Goal: Information Seeking & Learning: Learn about a topic

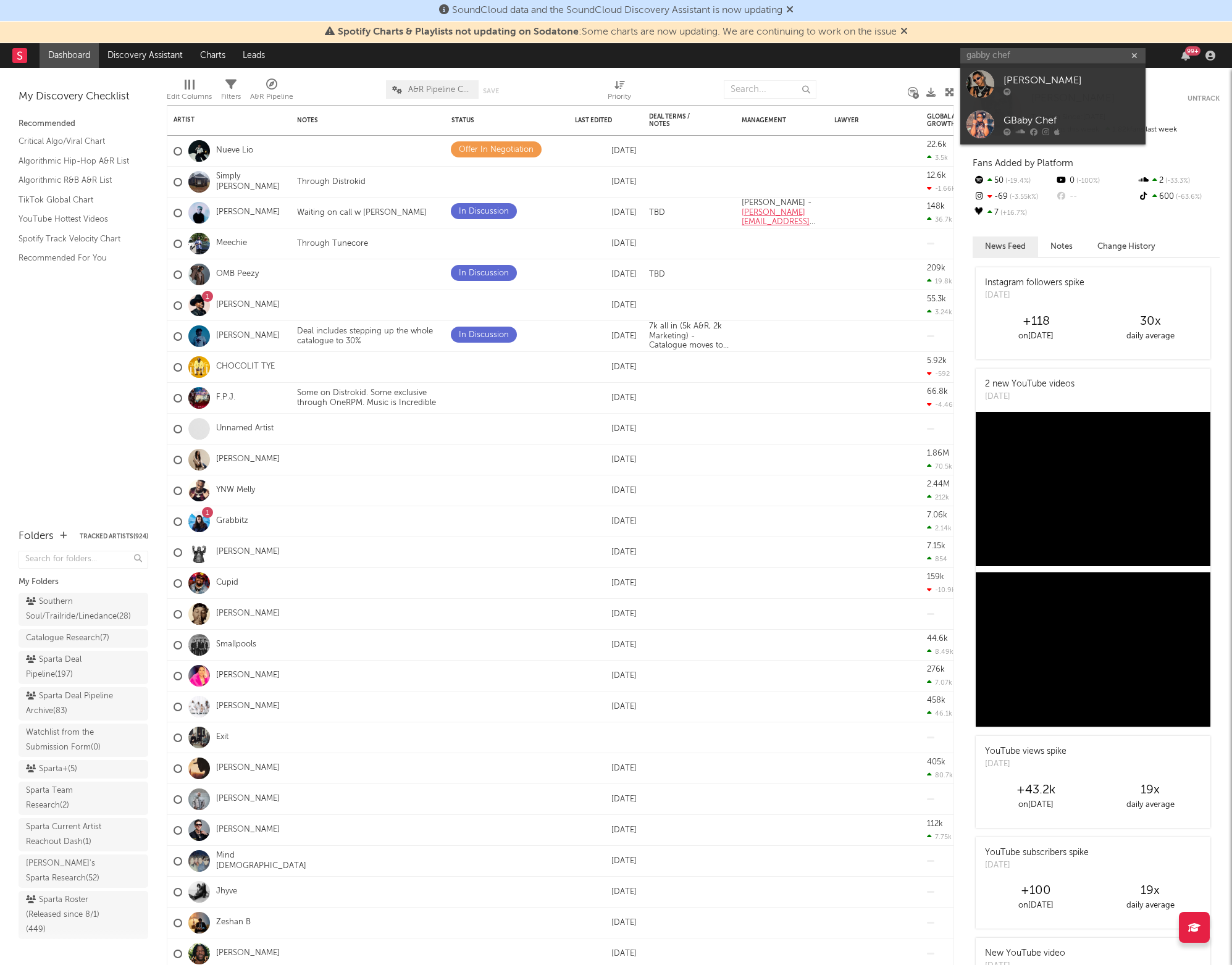
click at [981, 53] on input "gabby chef" at bounding box center [1053, 56] width 185 height 16
type input "gbaby chef"
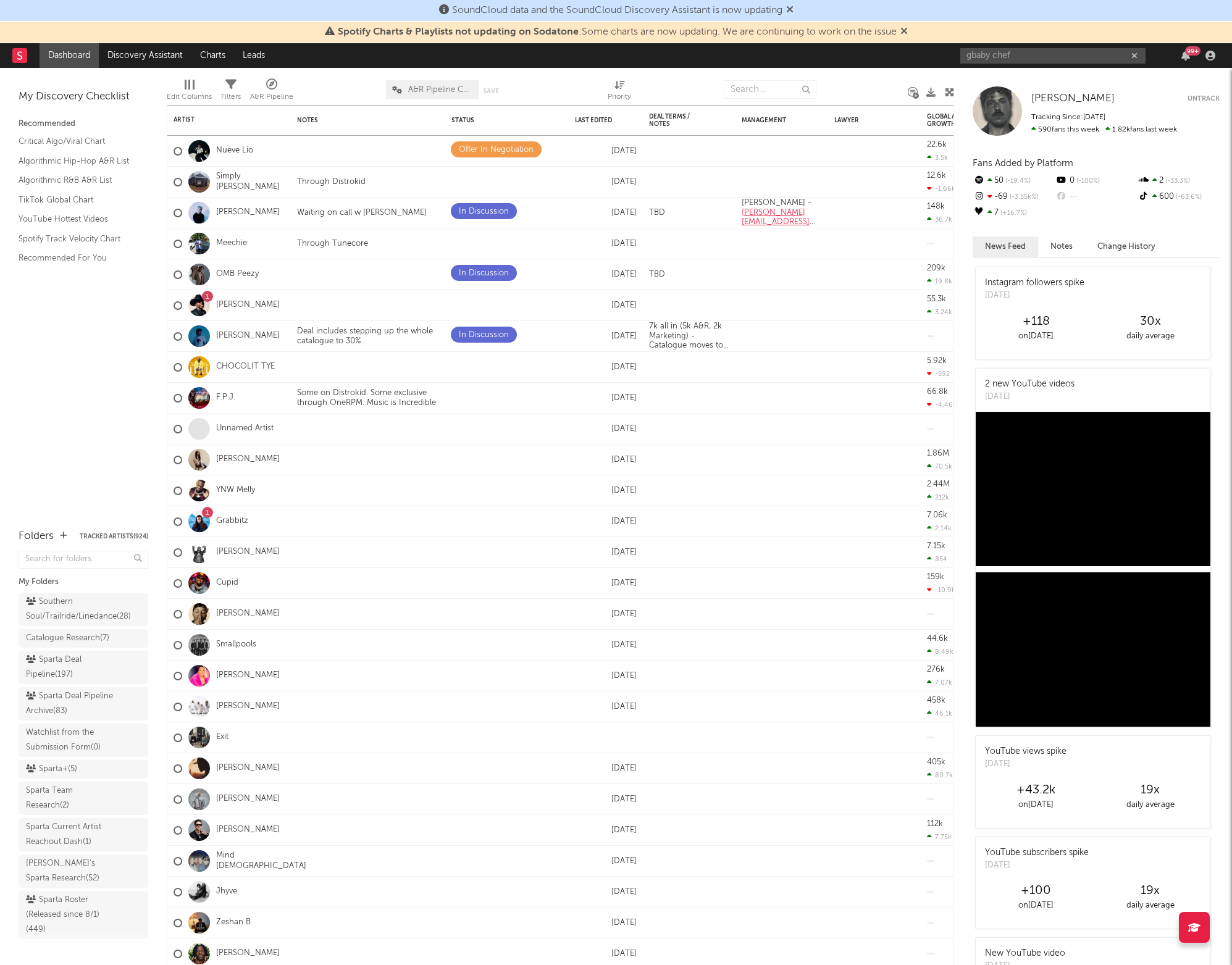
click at [1030, 59] on input "gbaby chef" at bounding box center [1053, 56] width 185 height 16
click at [1006, 82] on div "GBaby Chef" at bounding box center [1071, 81] width 136 height 15
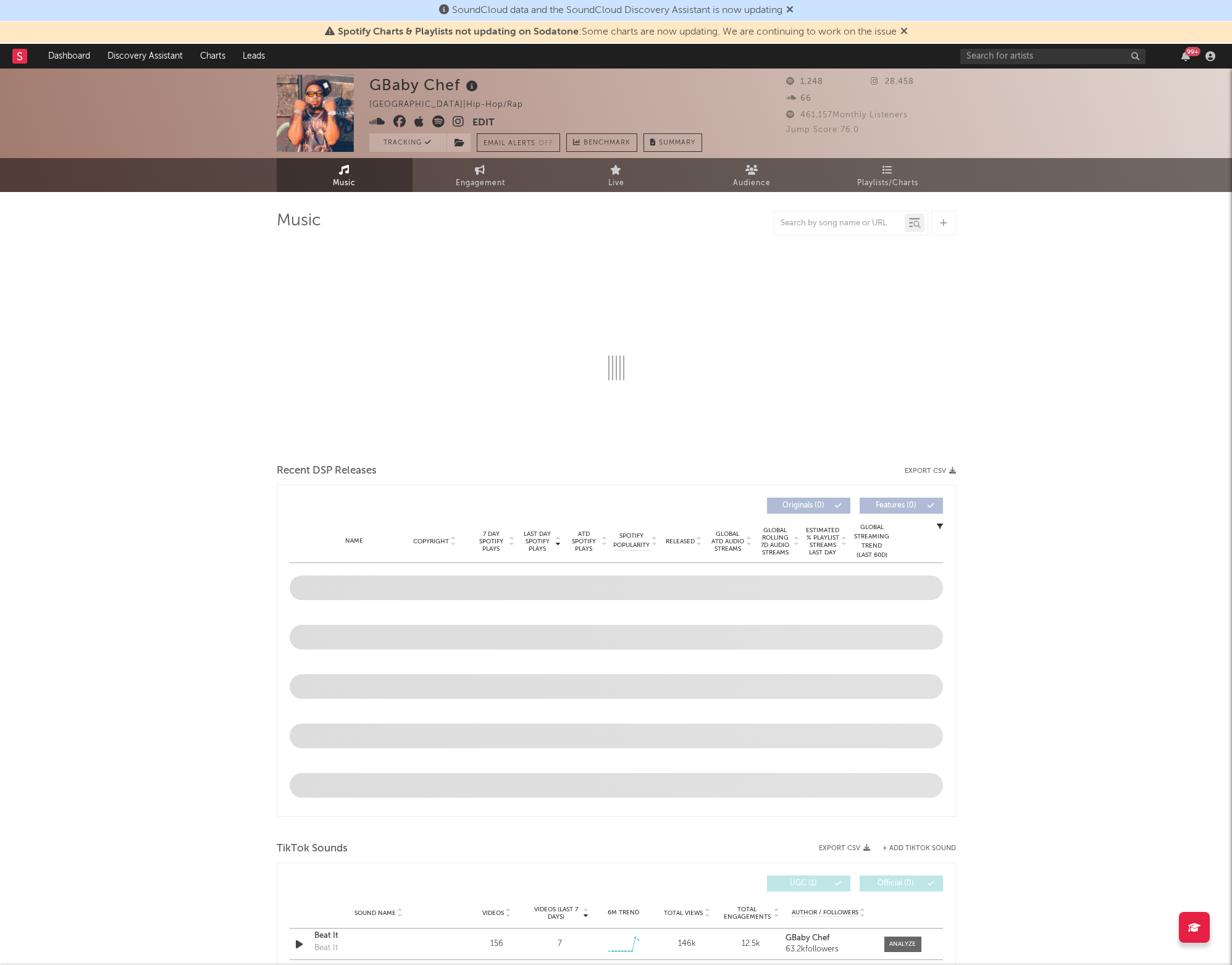
select select "6m"
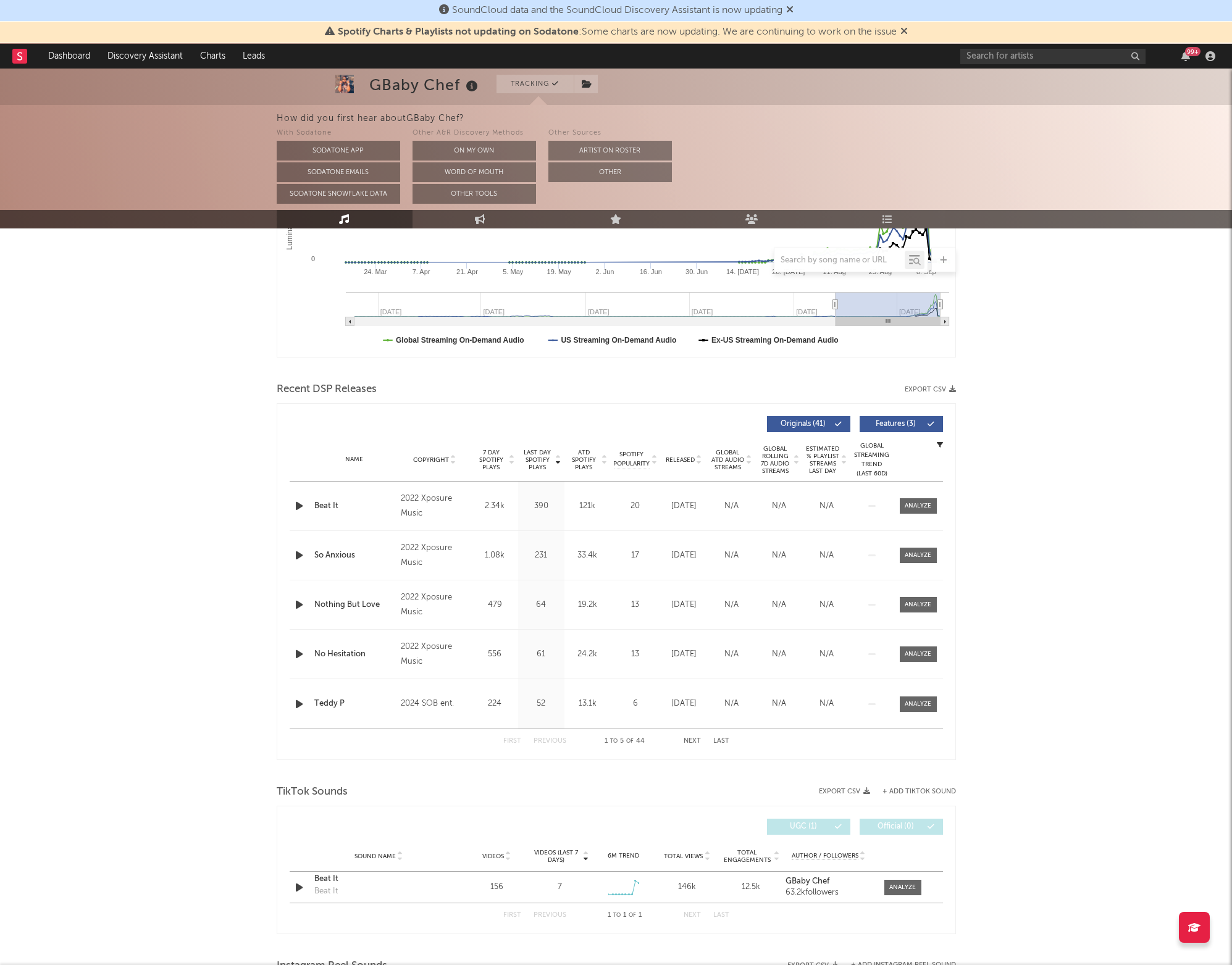
scroll to position [294, 0]
